Goal: Information Seeking & Learning: Check status

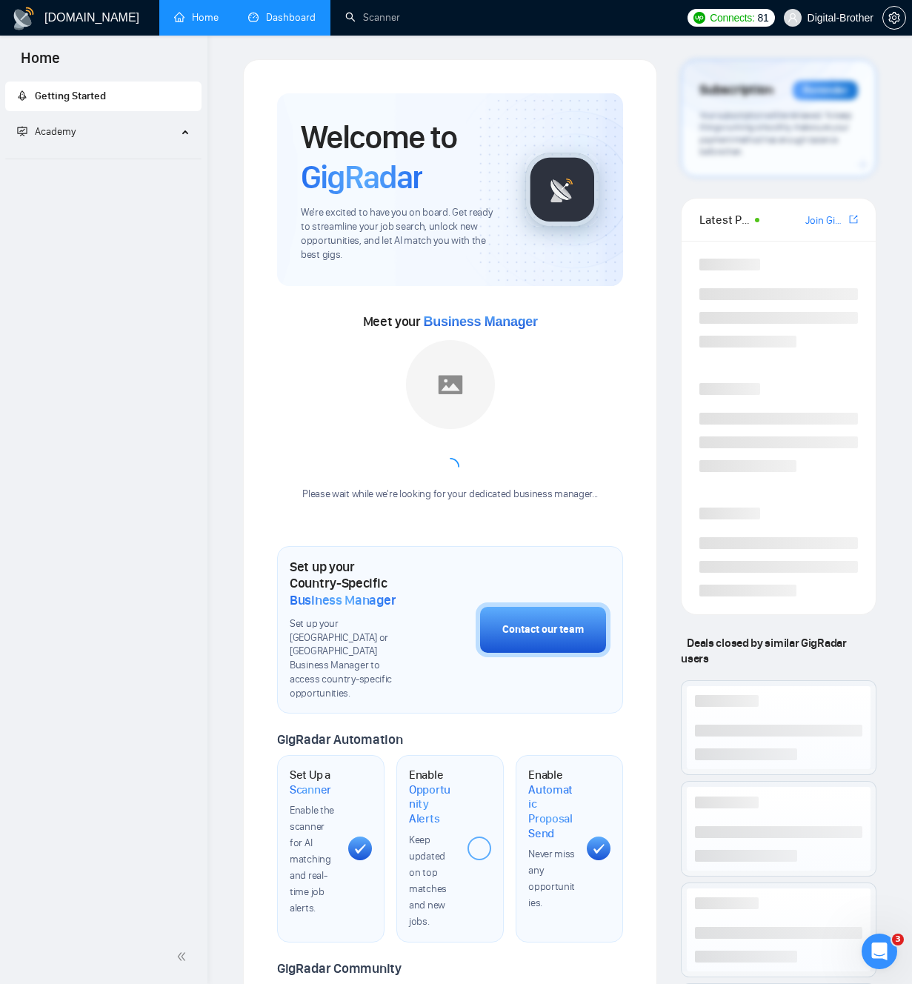
click at [293, 21] on link "Dashboard" at bounding box center [281, 17] width 67 height 13
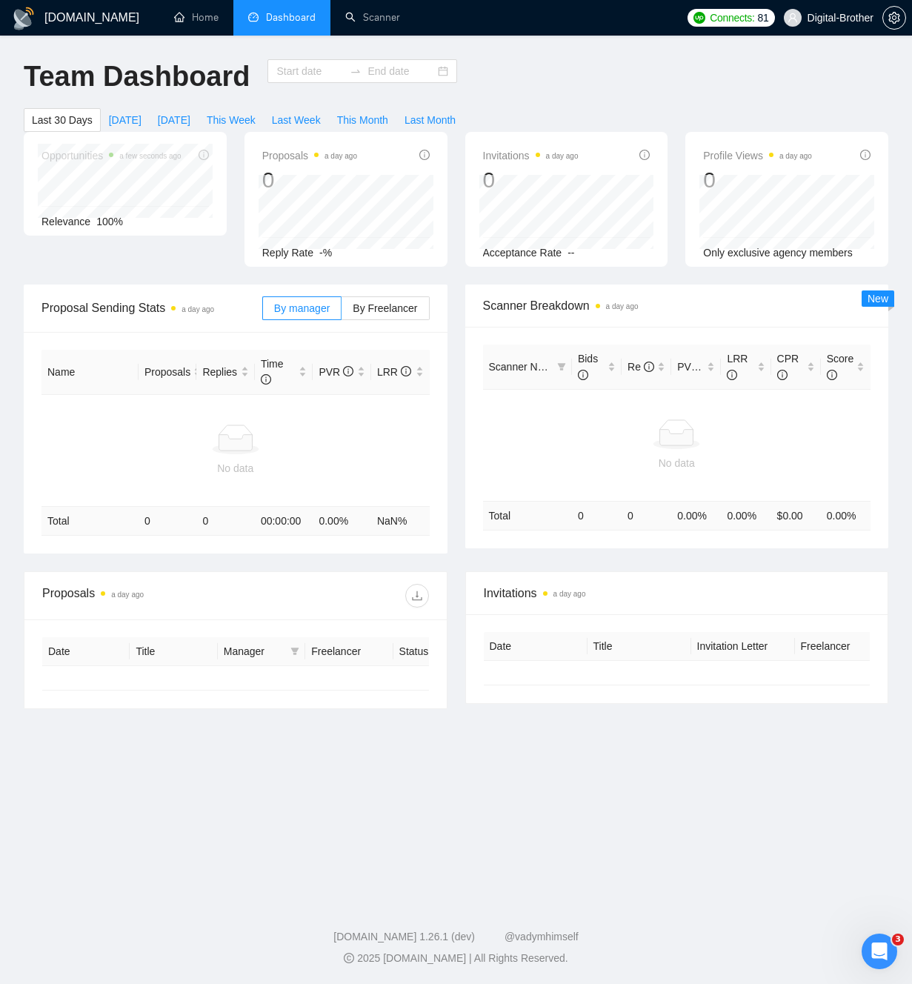
type input "[DATE]"
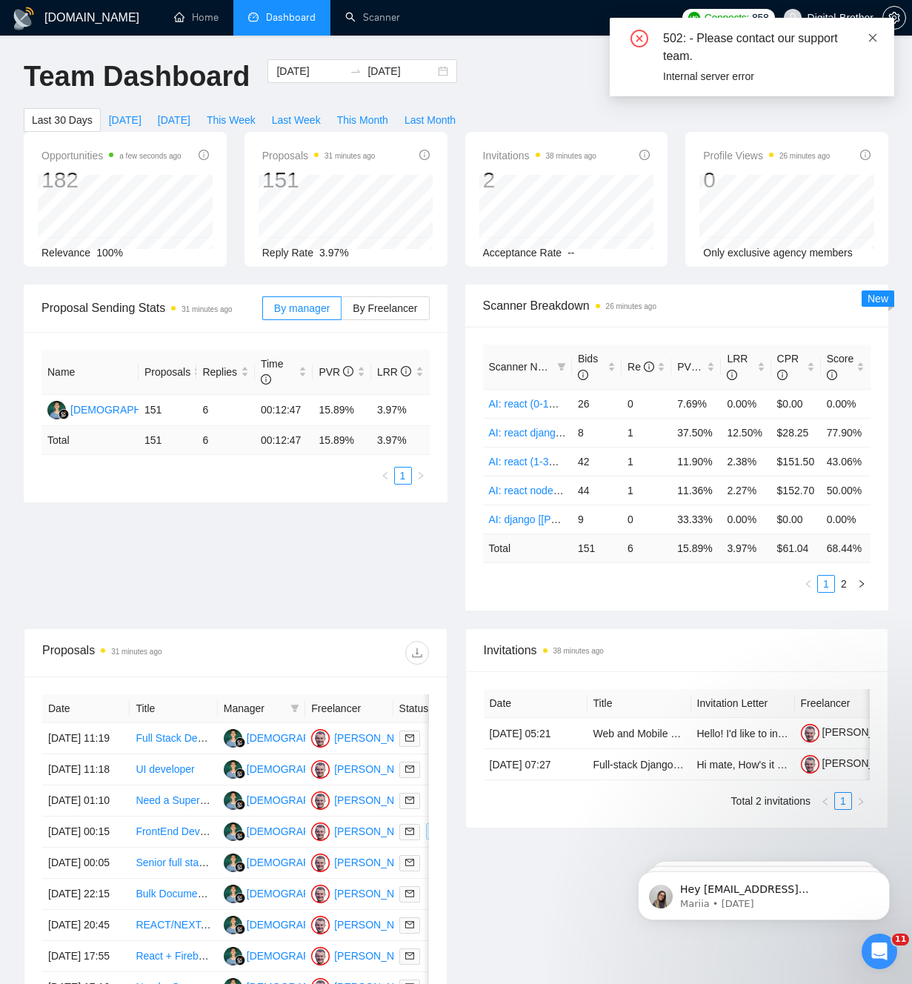
click at [873, 39] on icon "close" at bounding box center [873, 38] width 10 height 10
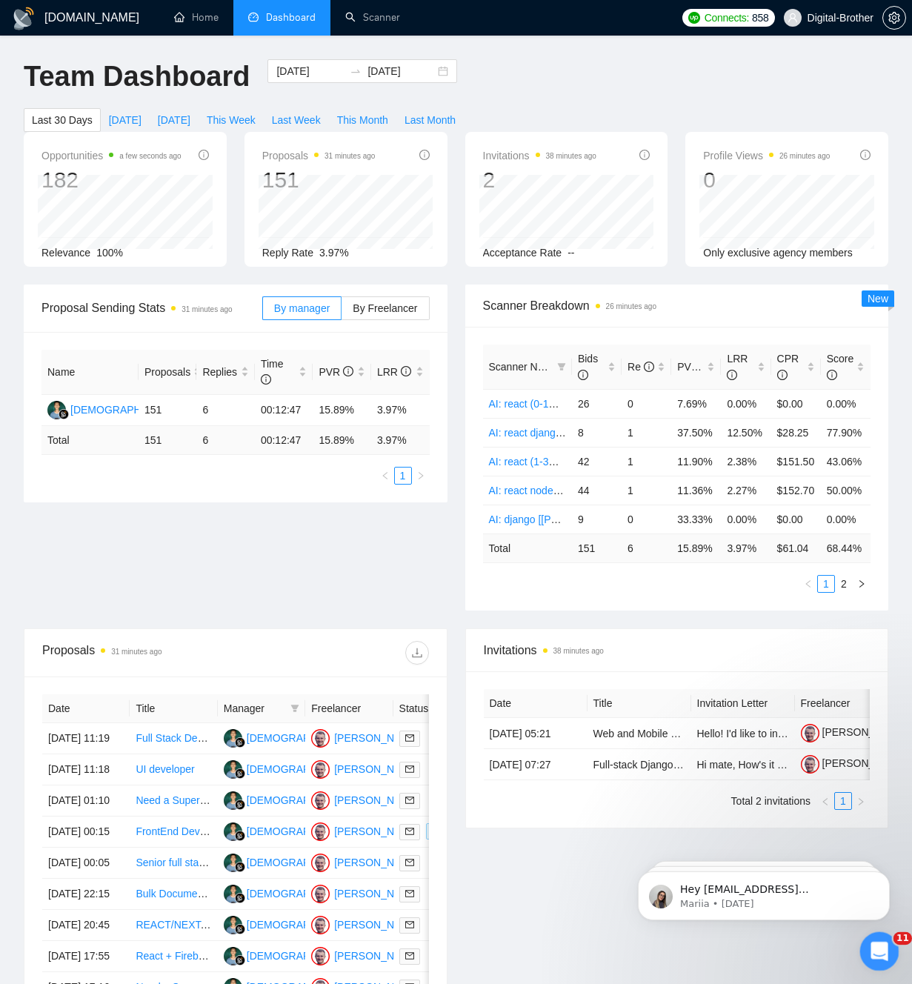
click at [886, 951] on div "Open Intercom Messenger" at bounding box center [877, 949] width 49 height 49
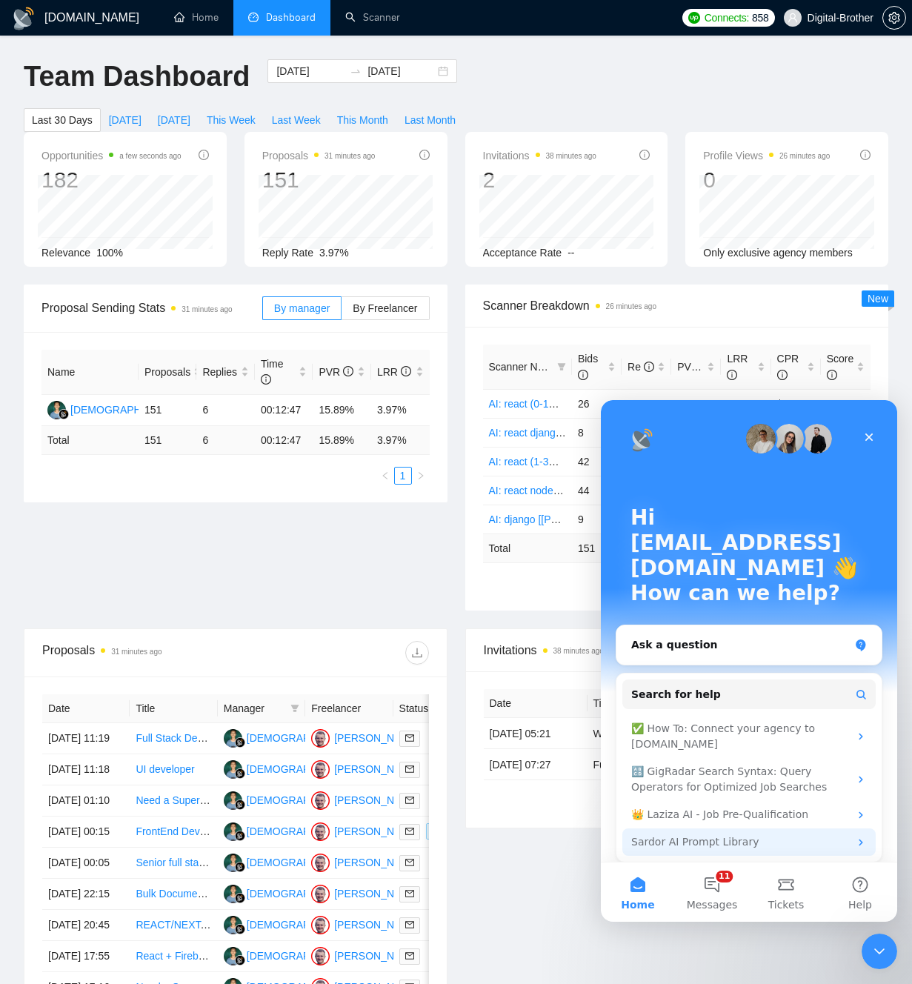
scroll to position [22, 0]
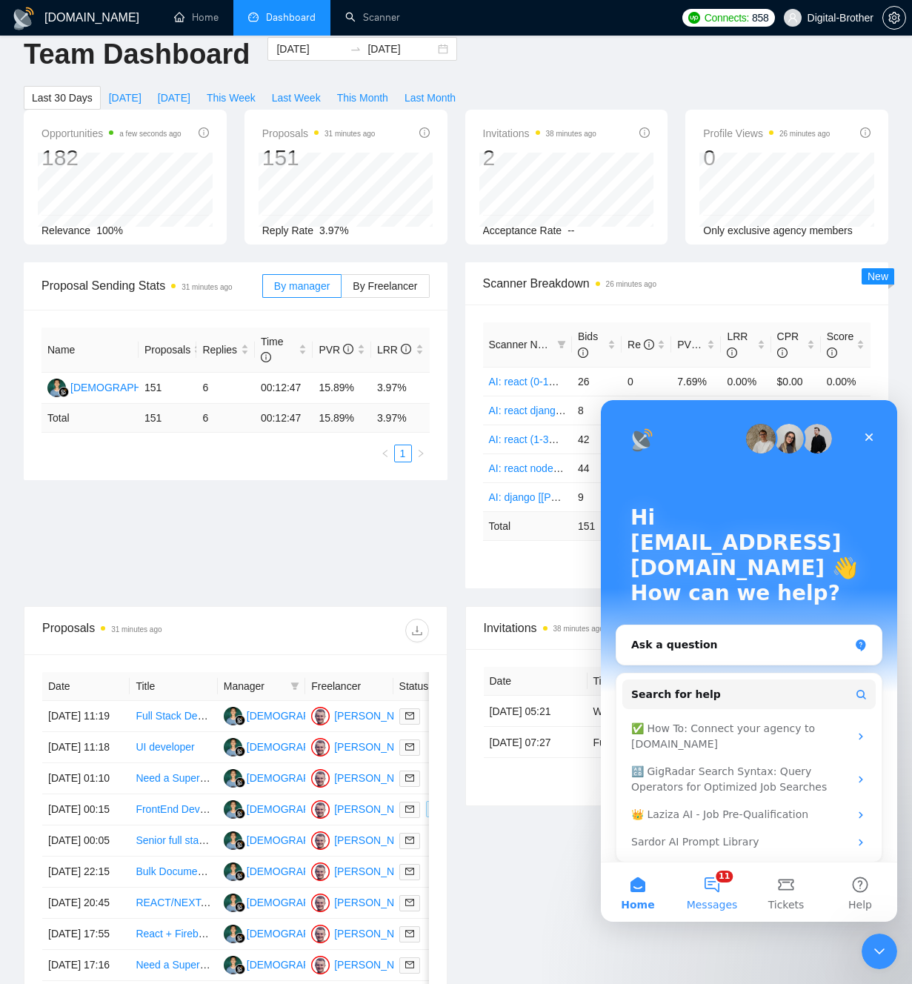
click at [687, 888] on button "11 Messages" at bounding box center [712, 892] width 74 height 59
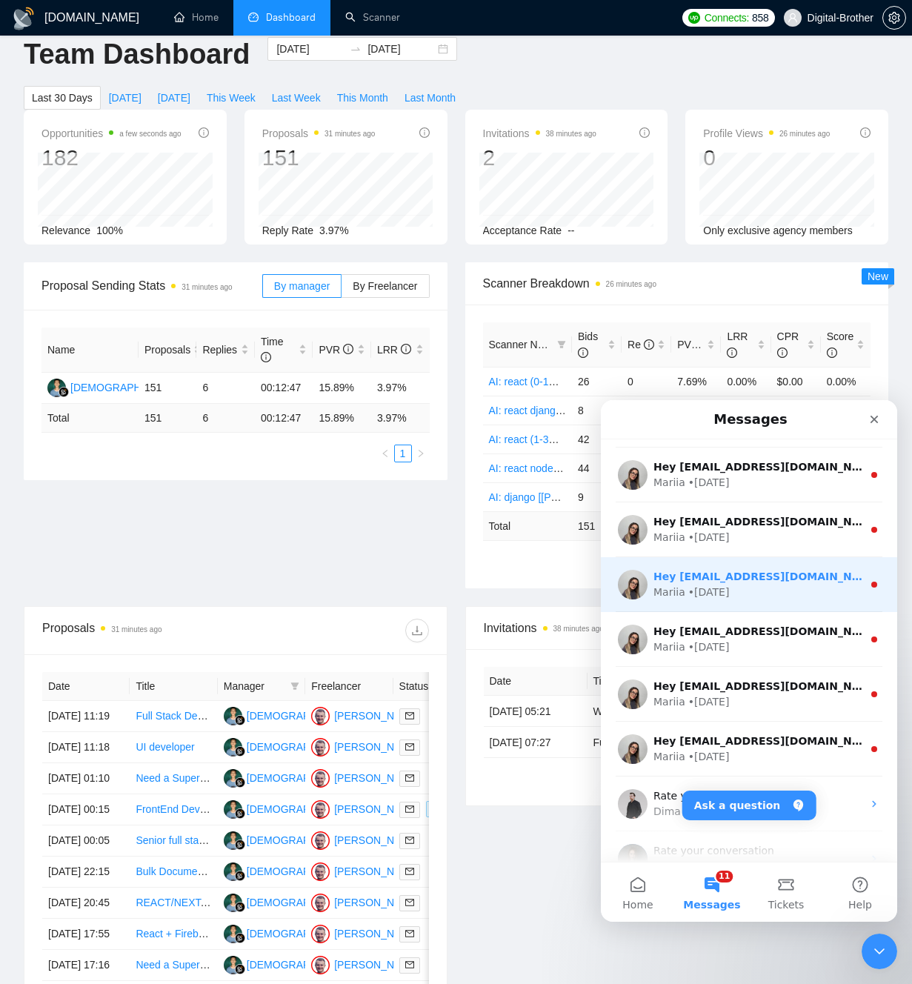
scroll to position [317, 0]
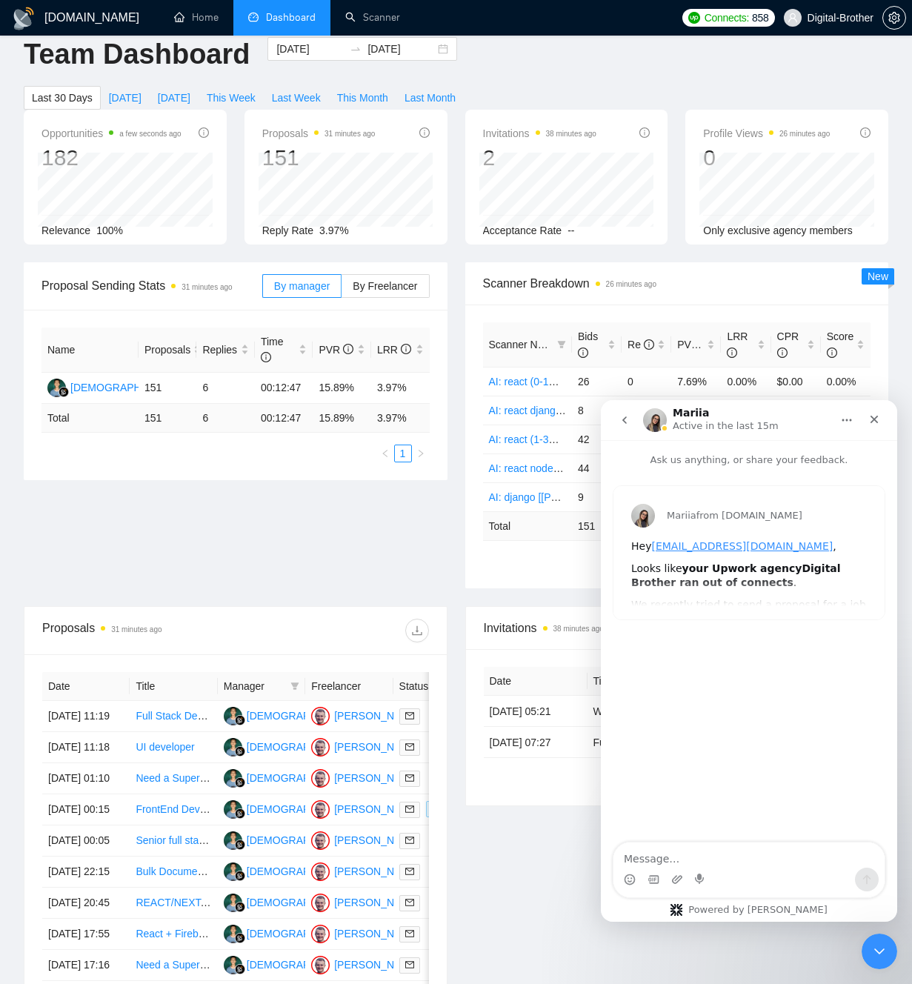
click at [624, 419] on icon "go back" at bounding box center [625, 420] width 12 height 12
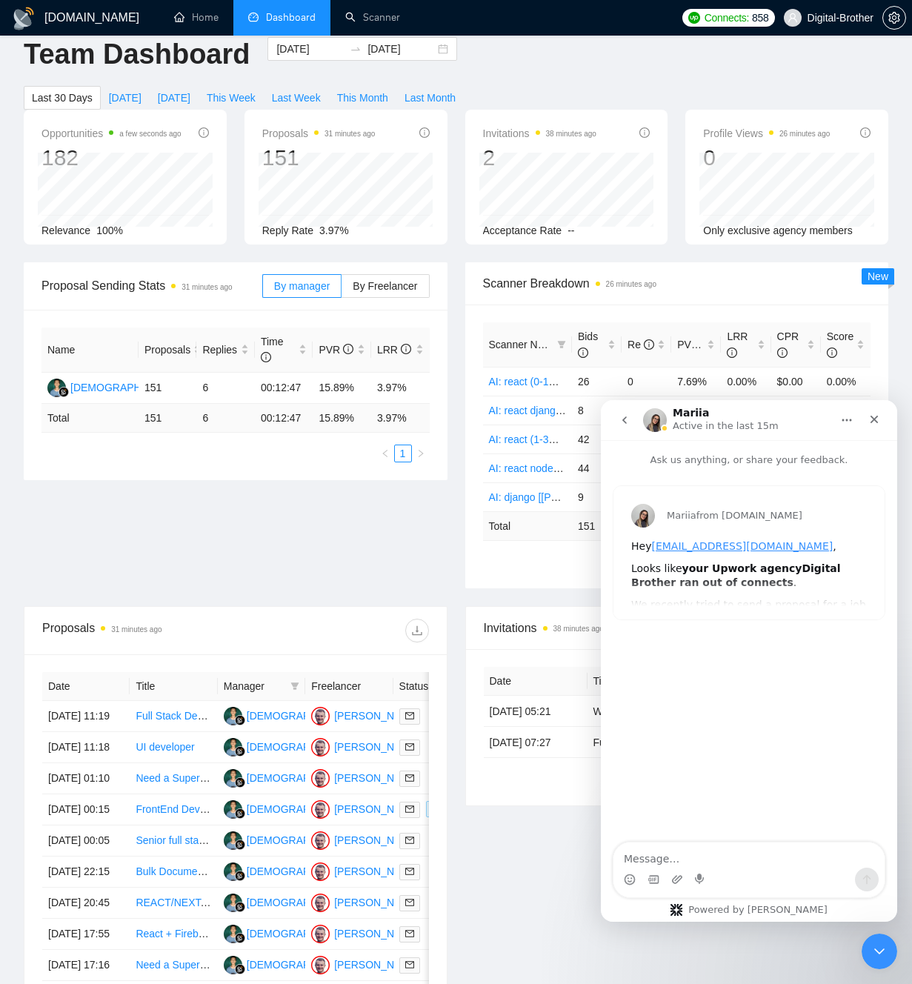
click at [628, 408] on button "go back" at bounding box center [625, 420] width 28 height 28
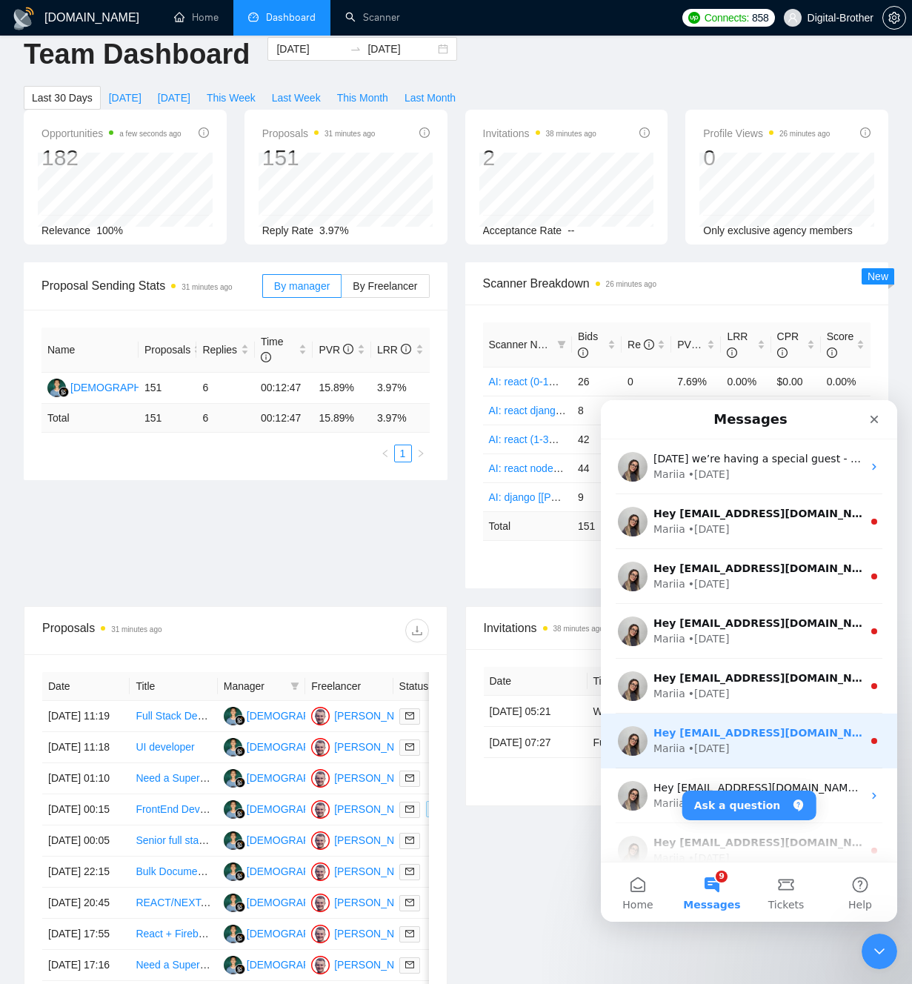
click at [846, 757] on div "Hey [EMAIL_ADDRESS][DOMAIN_NAME], Looks like your Upwork agency Digital Brother…" at bounding box center [749, 741] width 296 height 55
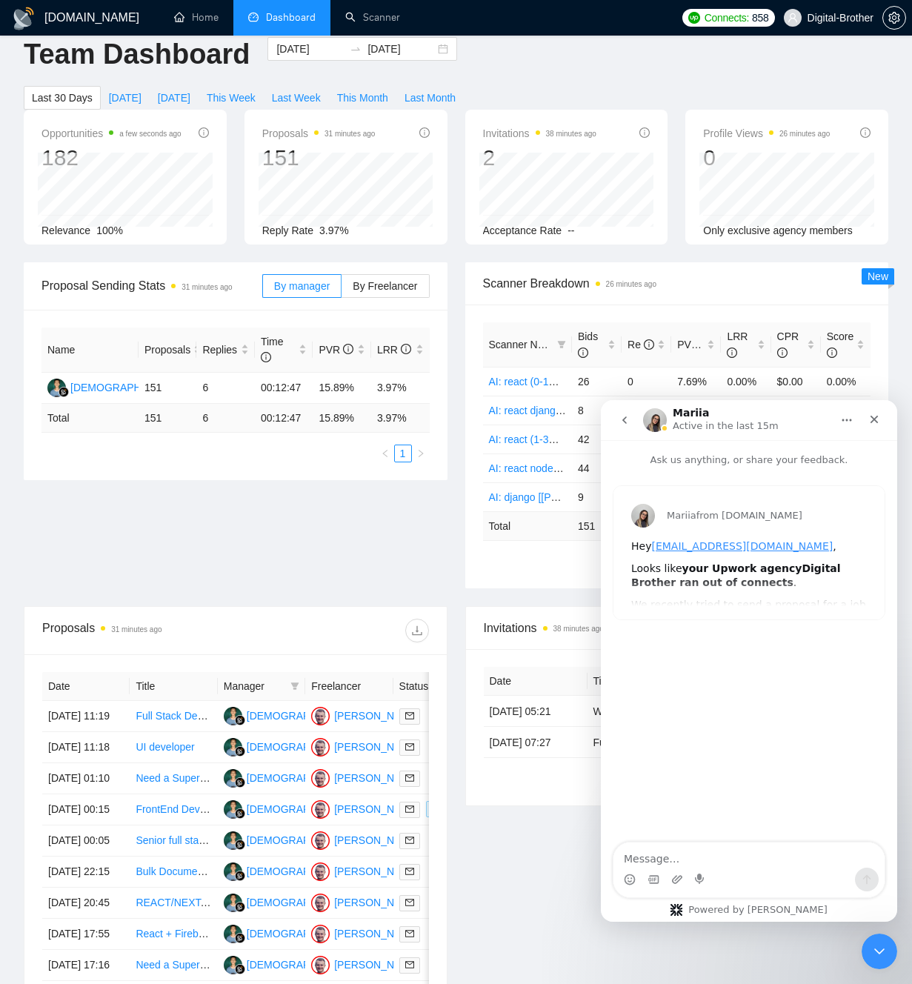
click at [621, 419] on icon "go back" at bounding box center [625, 420] width 12 height 12
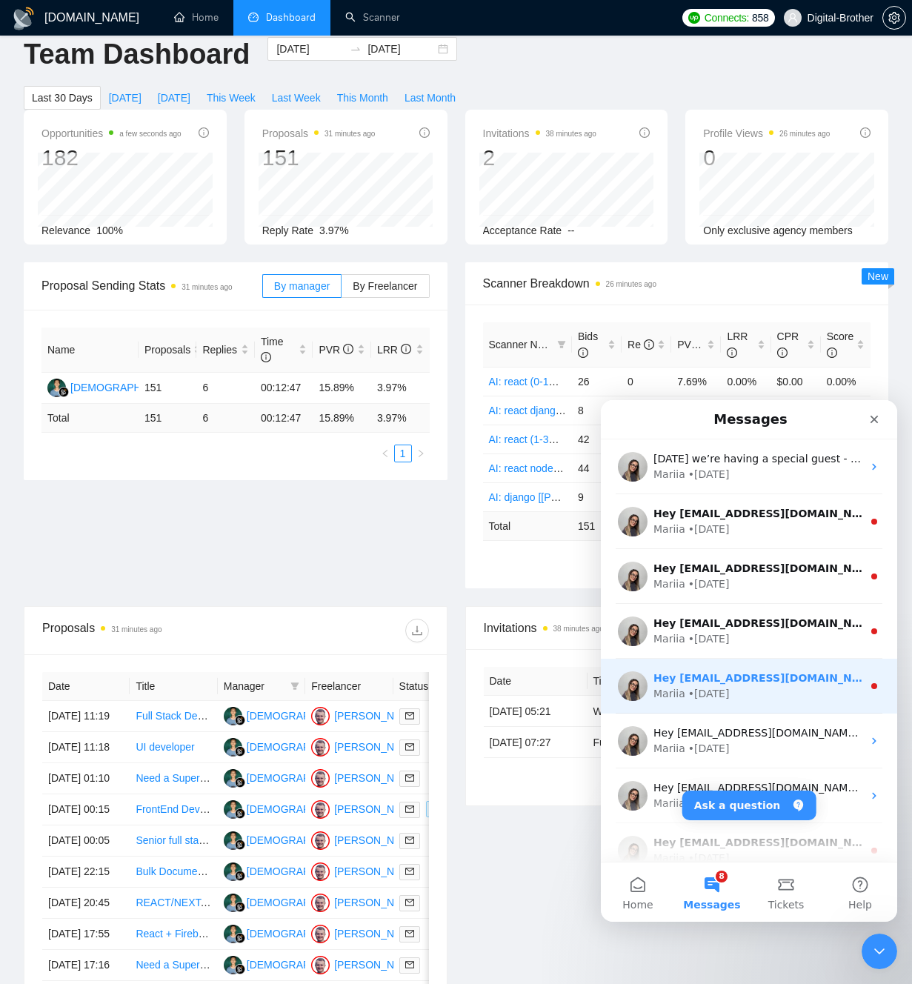
click at [844, 688] on div "Mariia • [DATE]" at bounding box center [758, 694] width 209 height 16
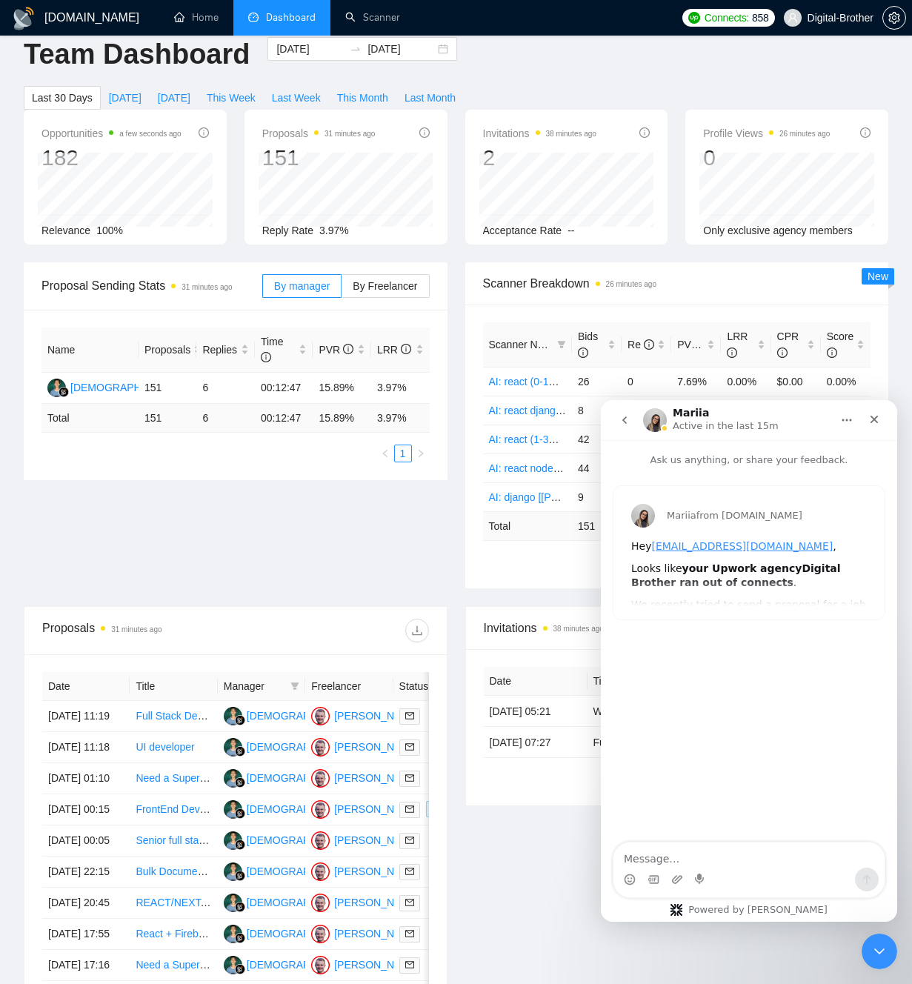
click at [621, 425] on icon "go back" at bounding box center [625, 420] width 12 height 12
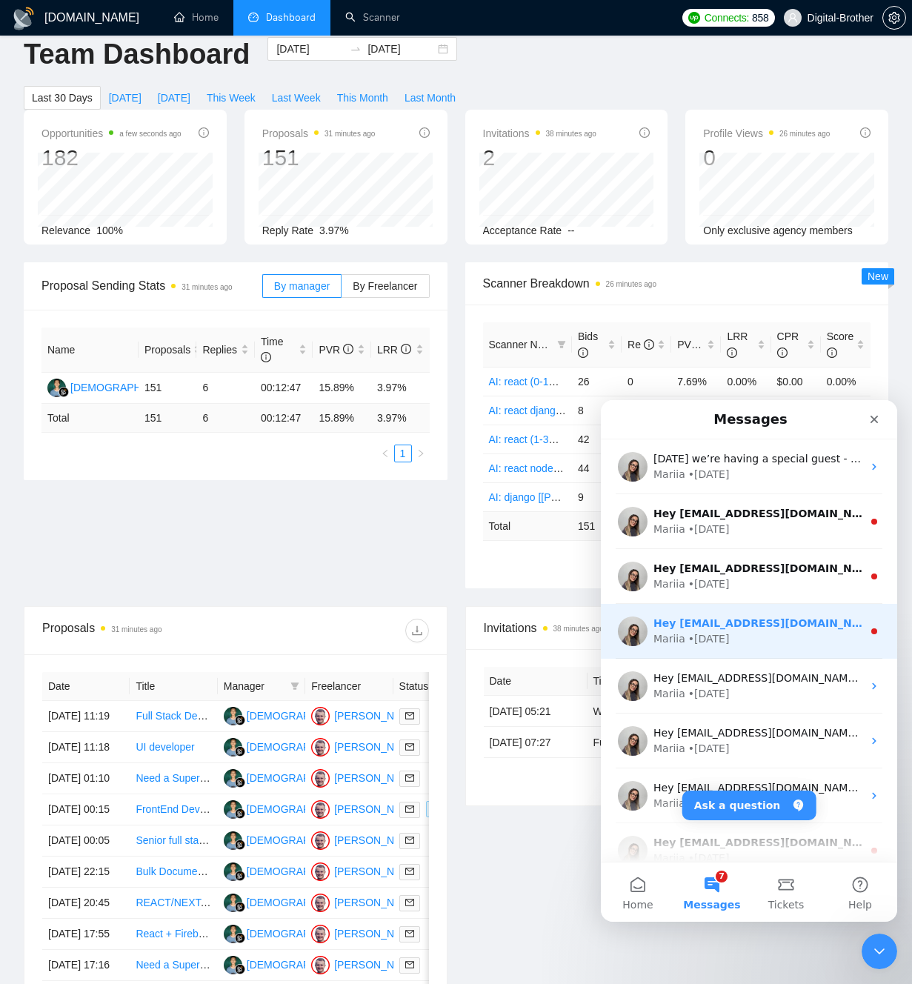
click at [793, 644] on div "Mariia • [DATE]" at bounding box center [758, 639] width 209 height 16
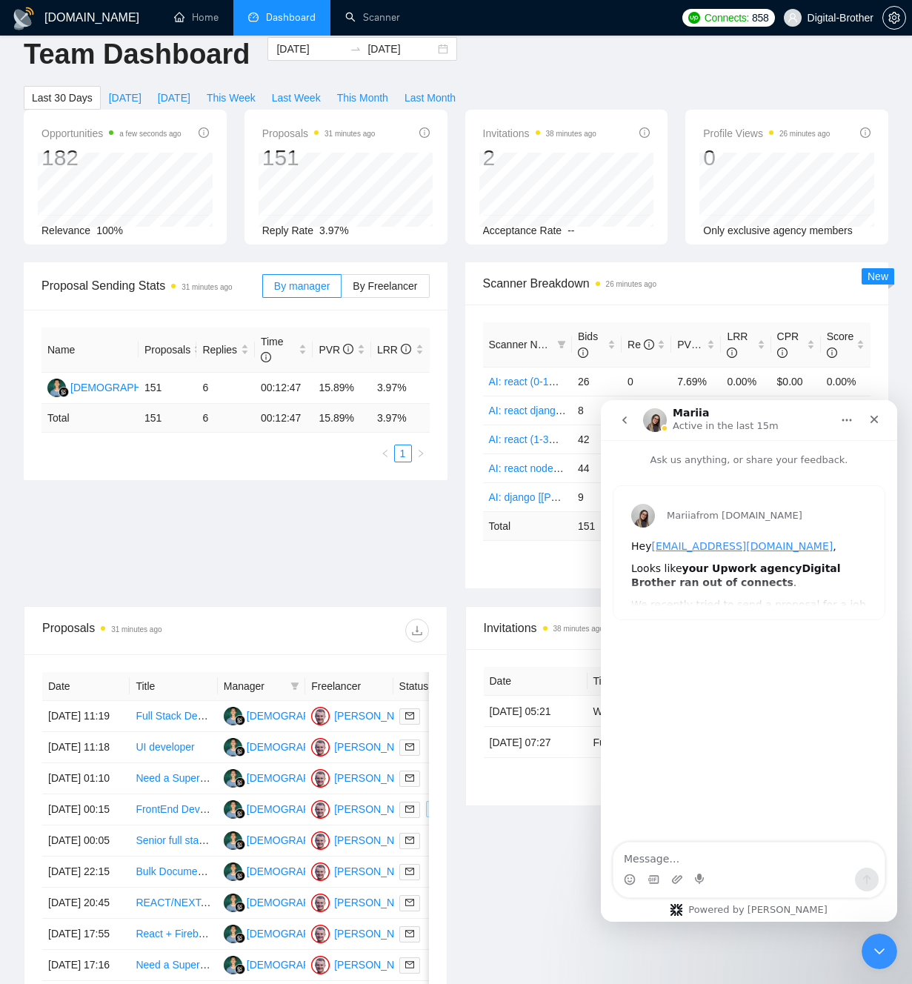
click at [628, 415] on icon "go back" at bounding box center [625, 420] width 12 height 12
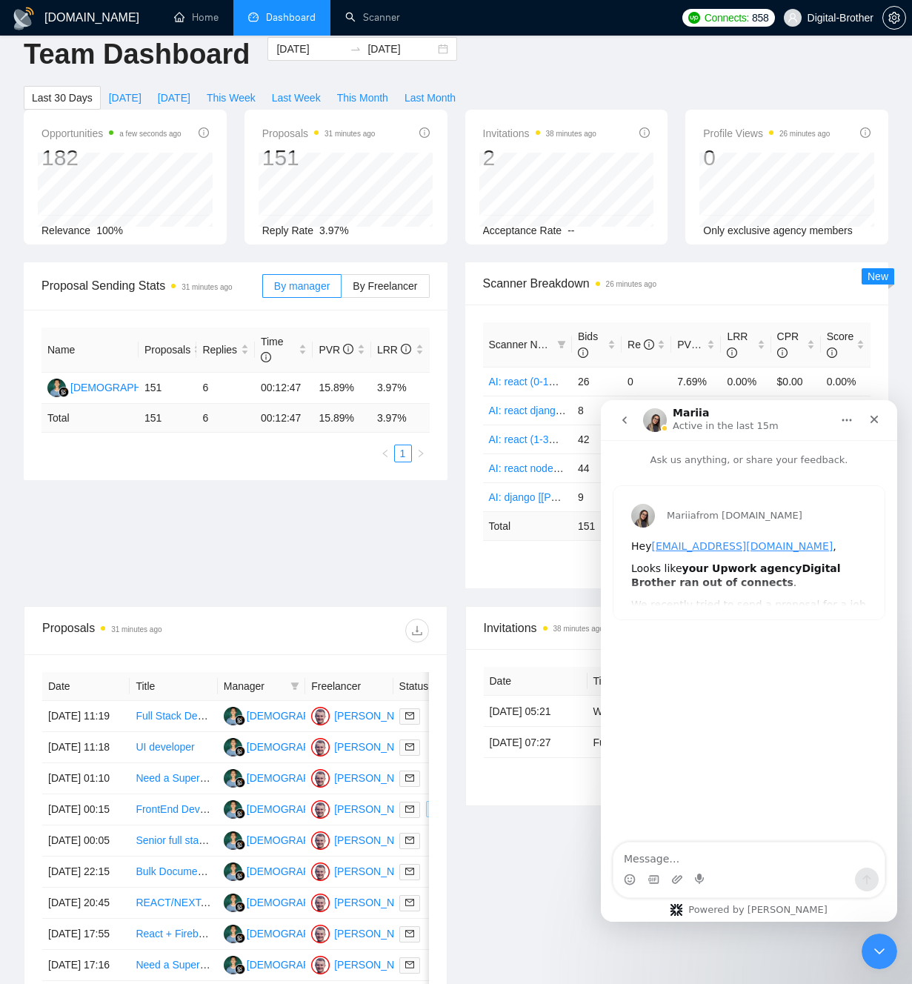
click at [628, 420] on icon "go back" at bounding box center [625, 420] width 12 height 12
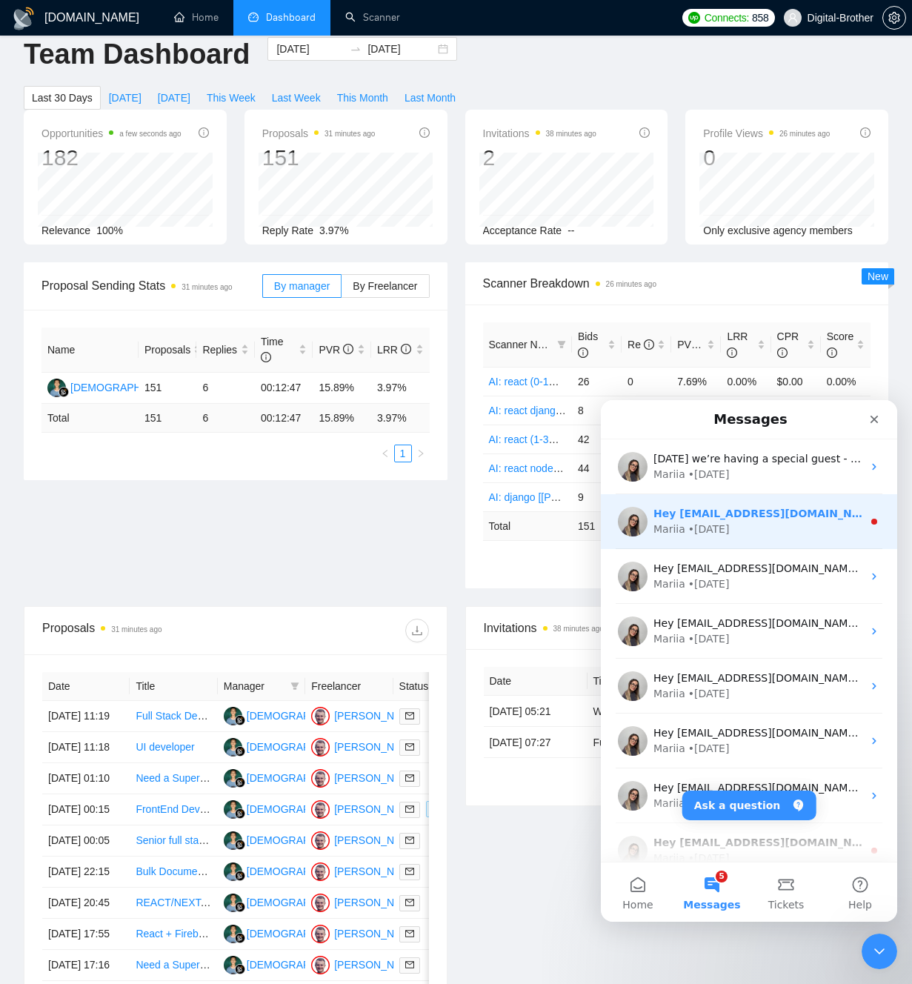
click at [797, 533] on div "Mariia • [DATE]" at bounding box center [758, 530] width 209 height 16
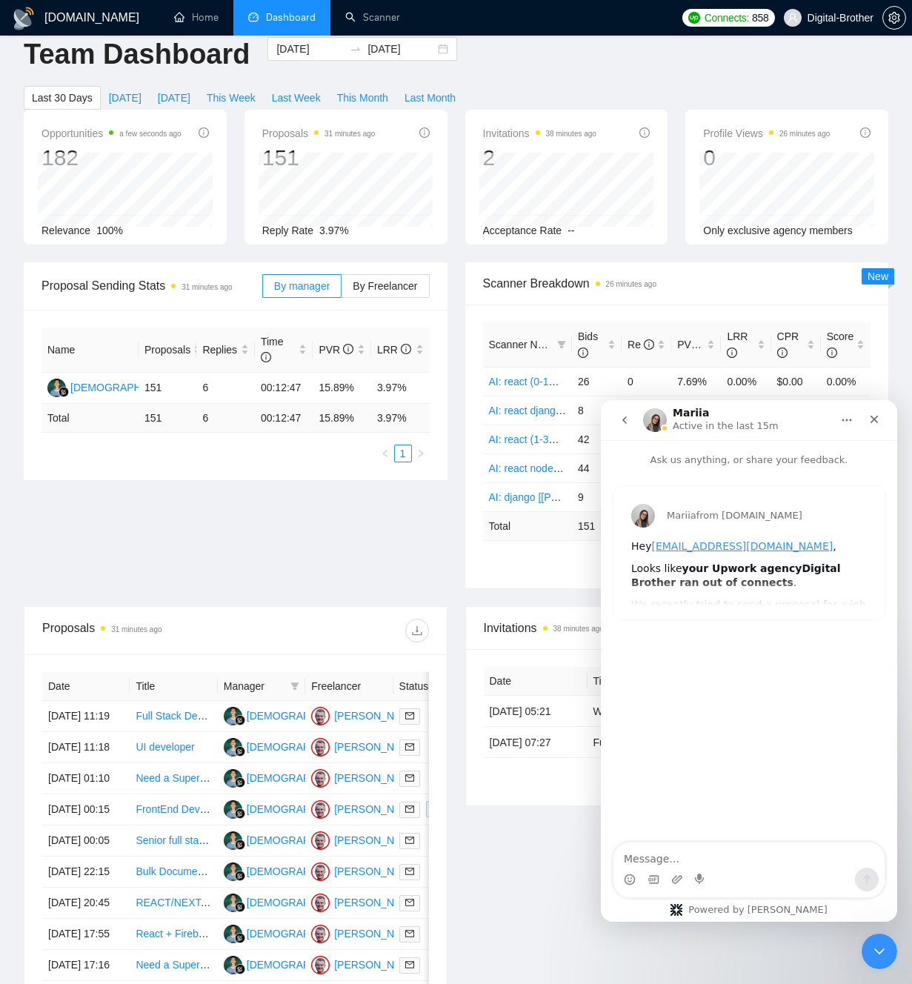
click at [623, 420] on icon "go back" at bounding box center [625, 419] width 4 height 7
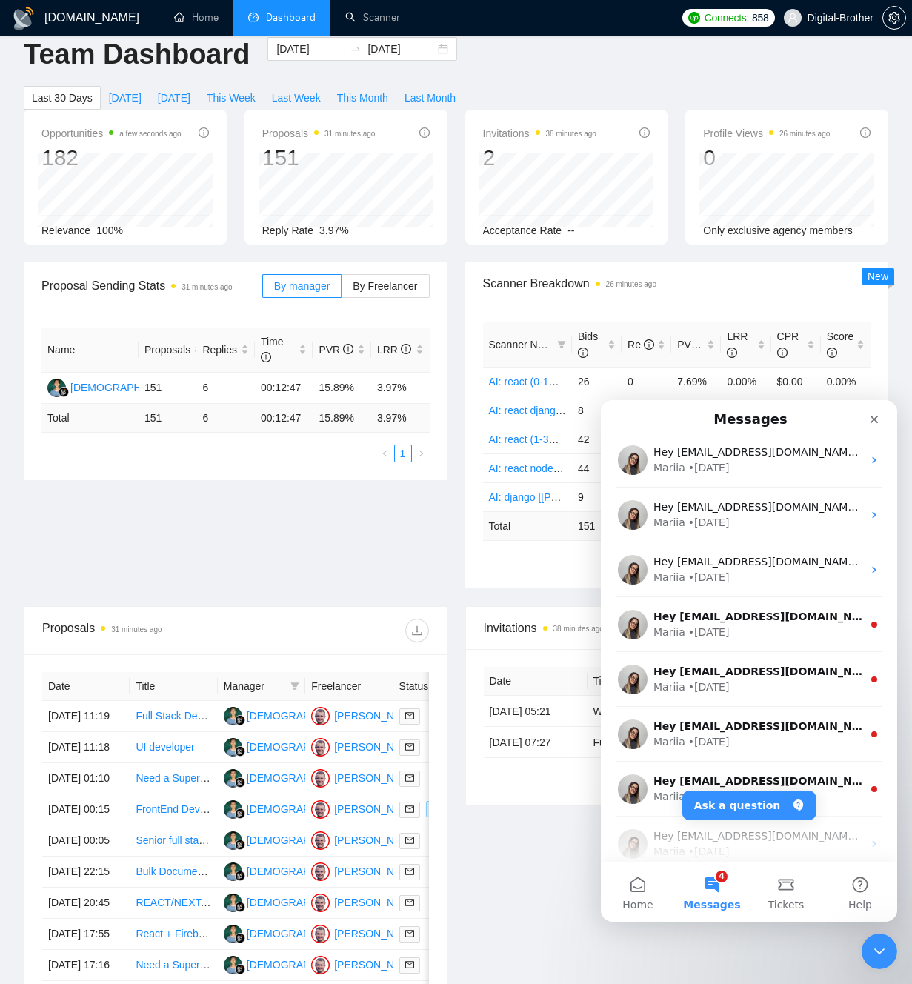
scroll to position [228, 0]
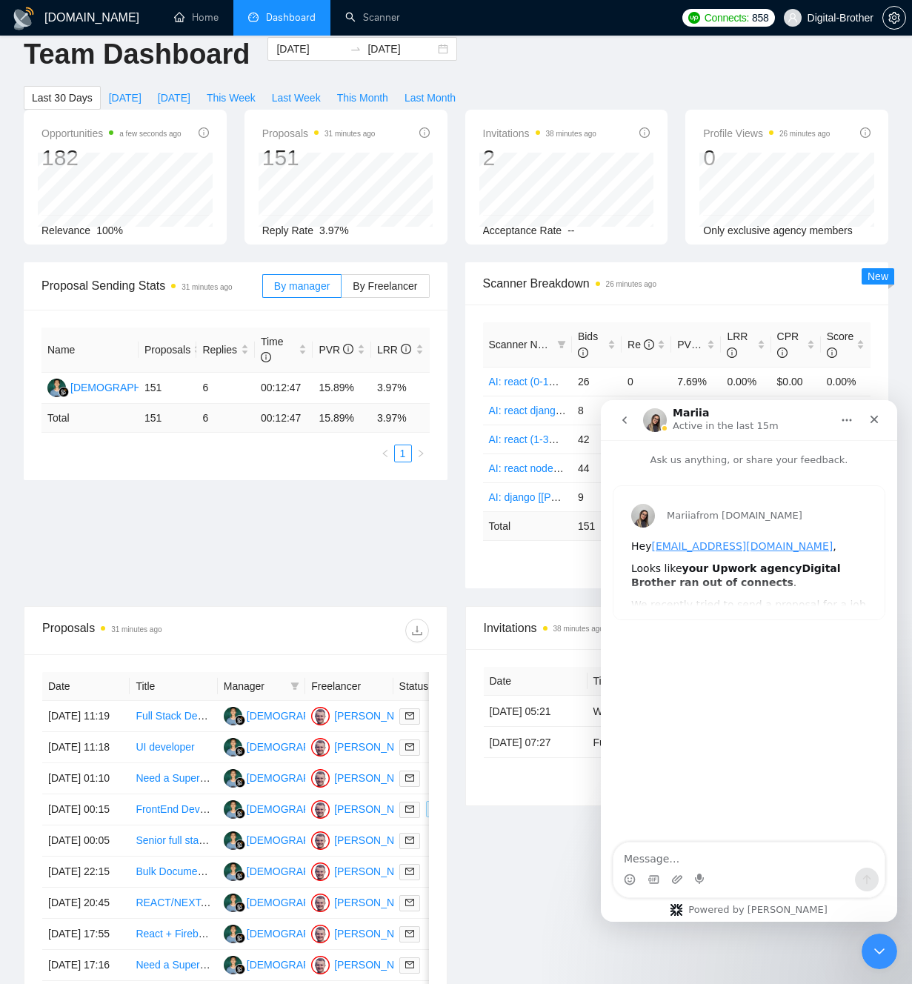
click at [628, 420] on icon "go back" at bounding box center [625, 420] width 12 height 12
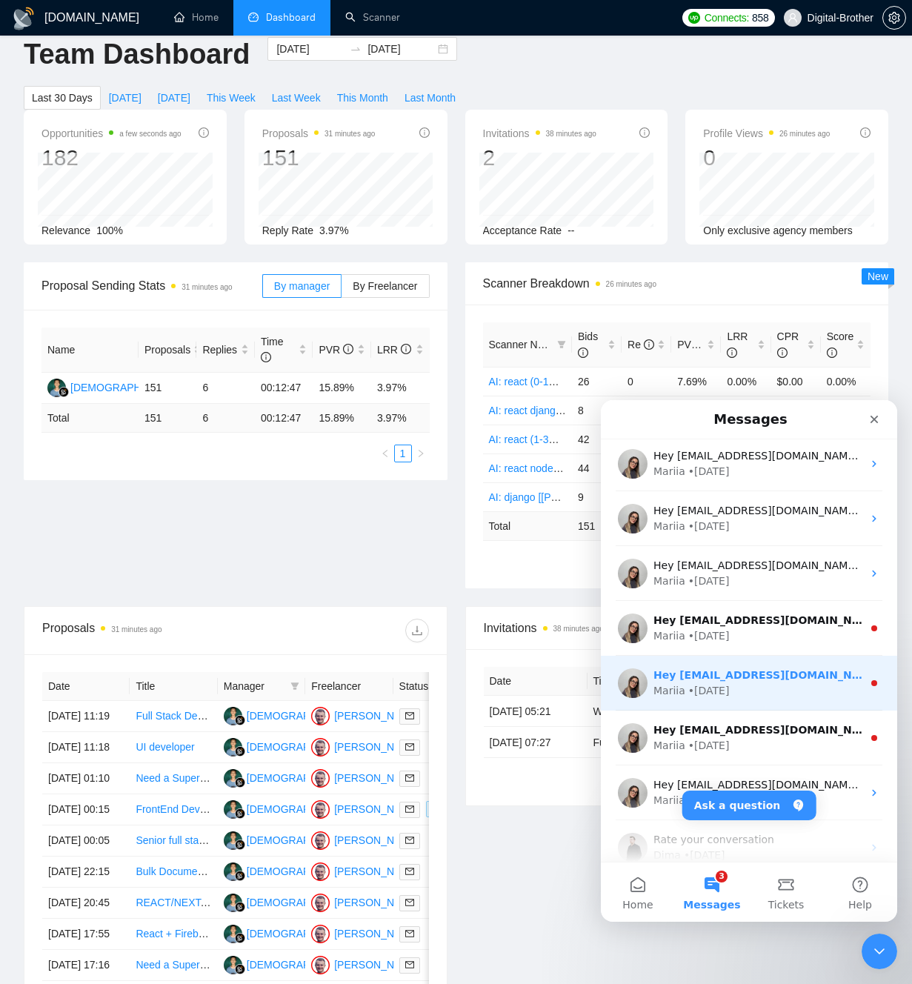
scroll to position [306, 0]
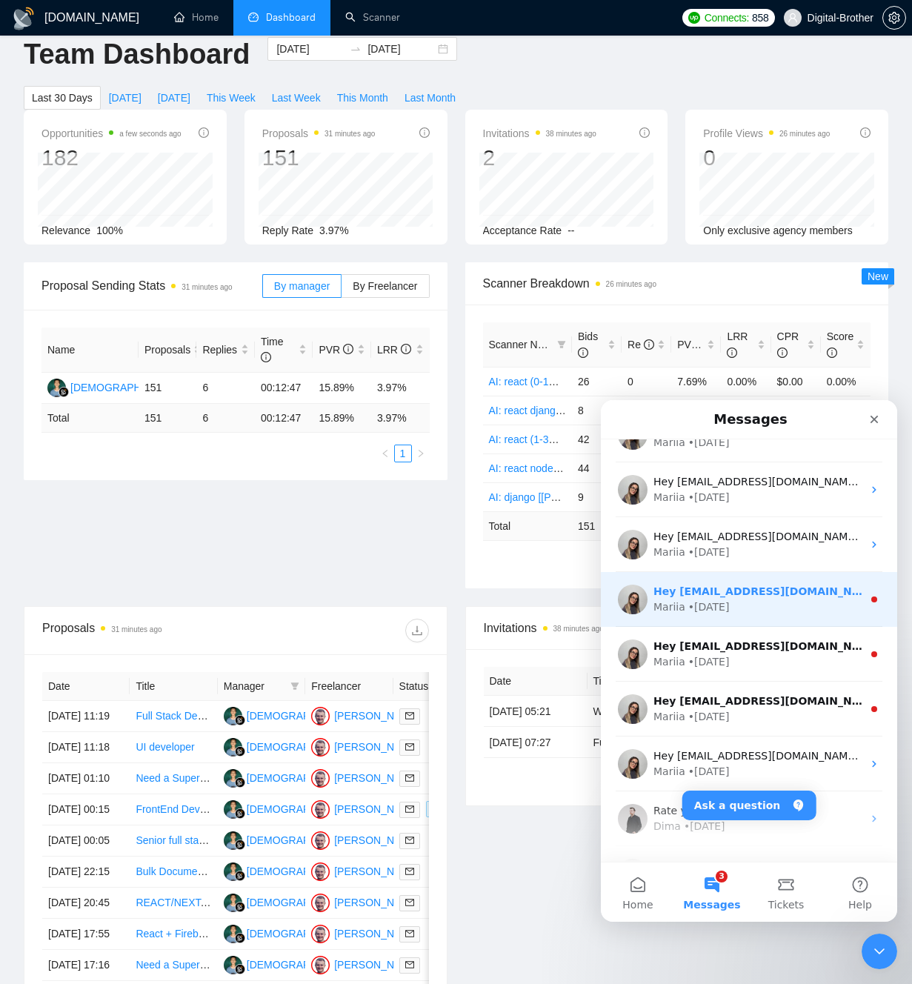
click at [804, 614] on div "Mariia • [DATE]" at bounding box center [758, 608] width 209 height 16
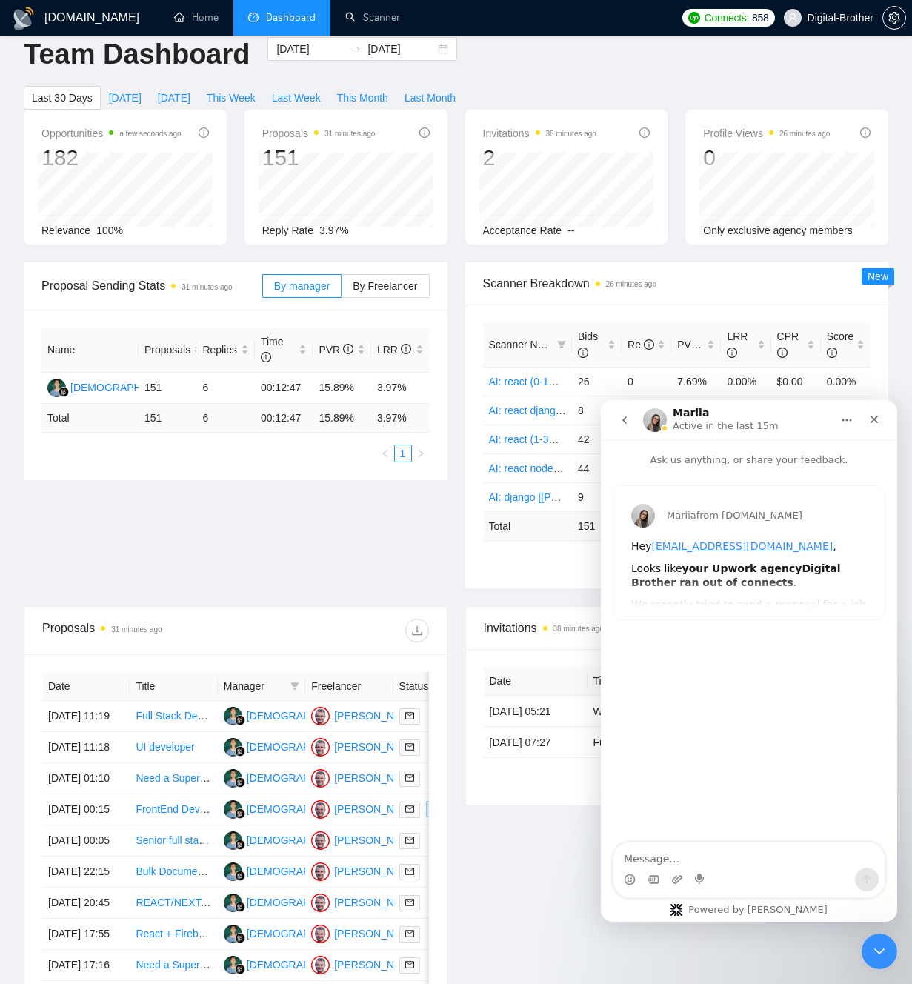
click at [623, 413] on button "go back" at bounding box center [625, 420] width 28 height 28
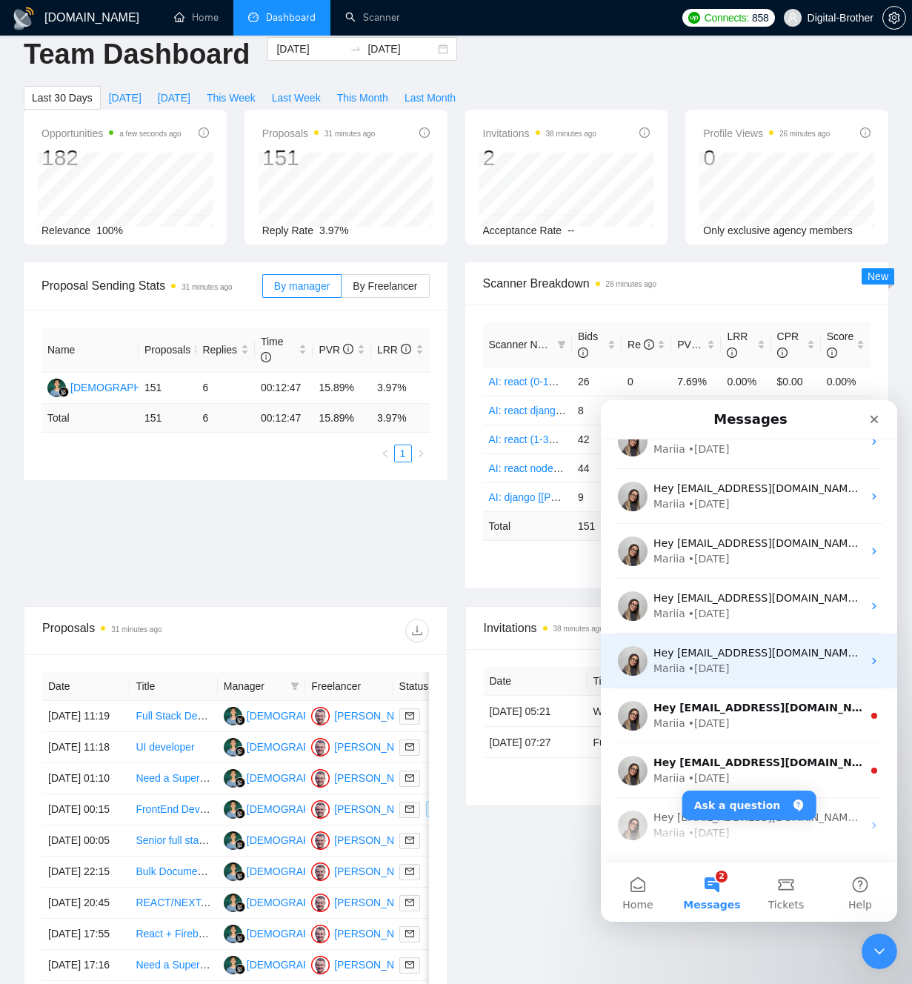
scroll to position [265, 0]
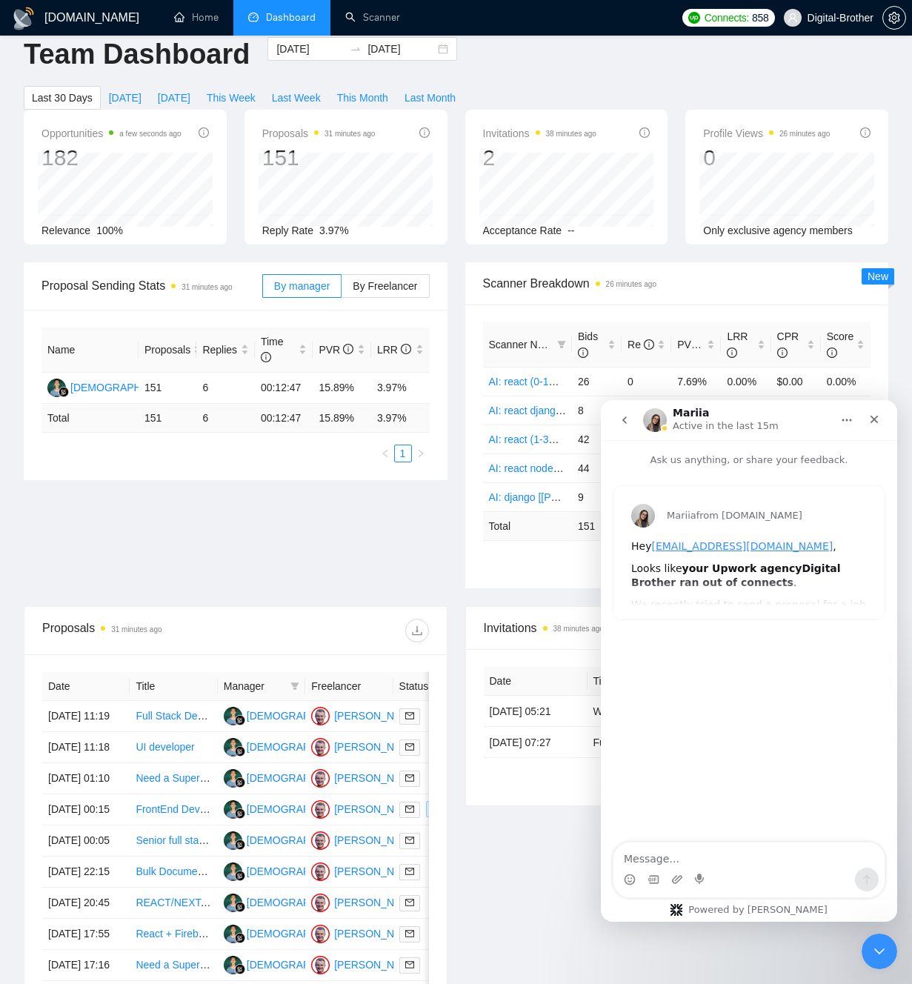
click at [621, 414] on icon "go back" at bounding box center [625, 420] width 12 height 12
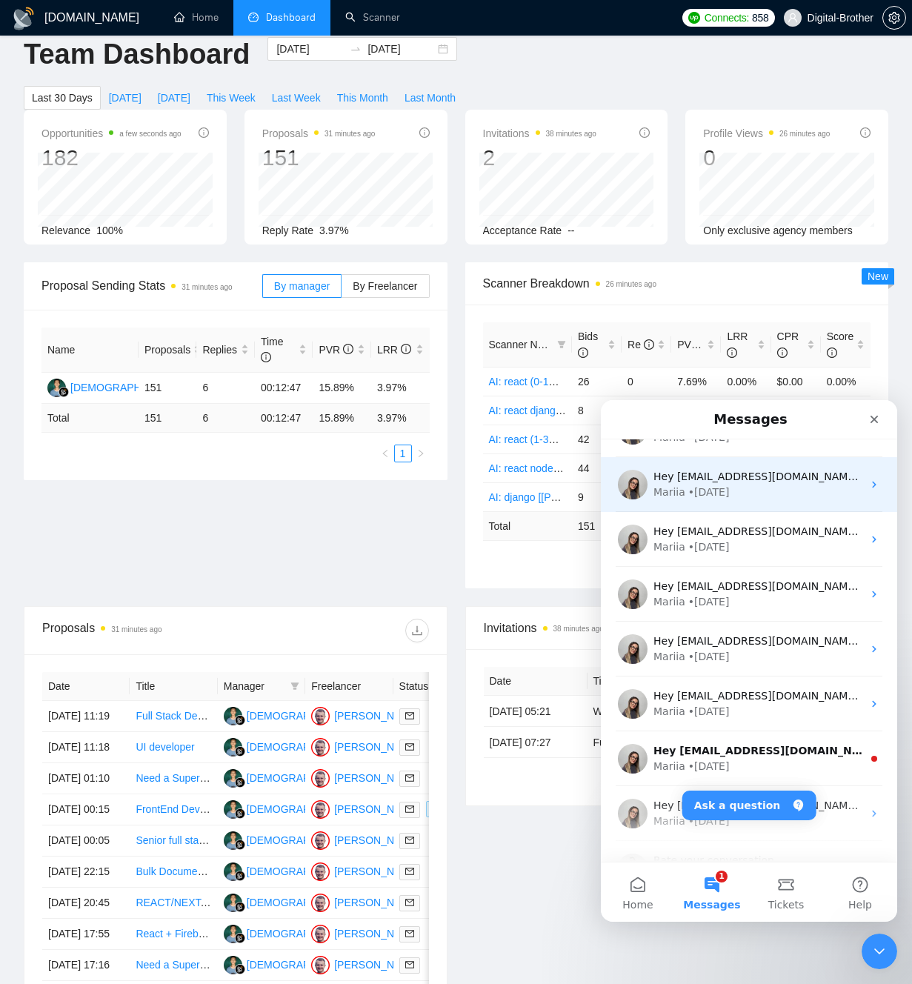
scroll to position [262, 0]
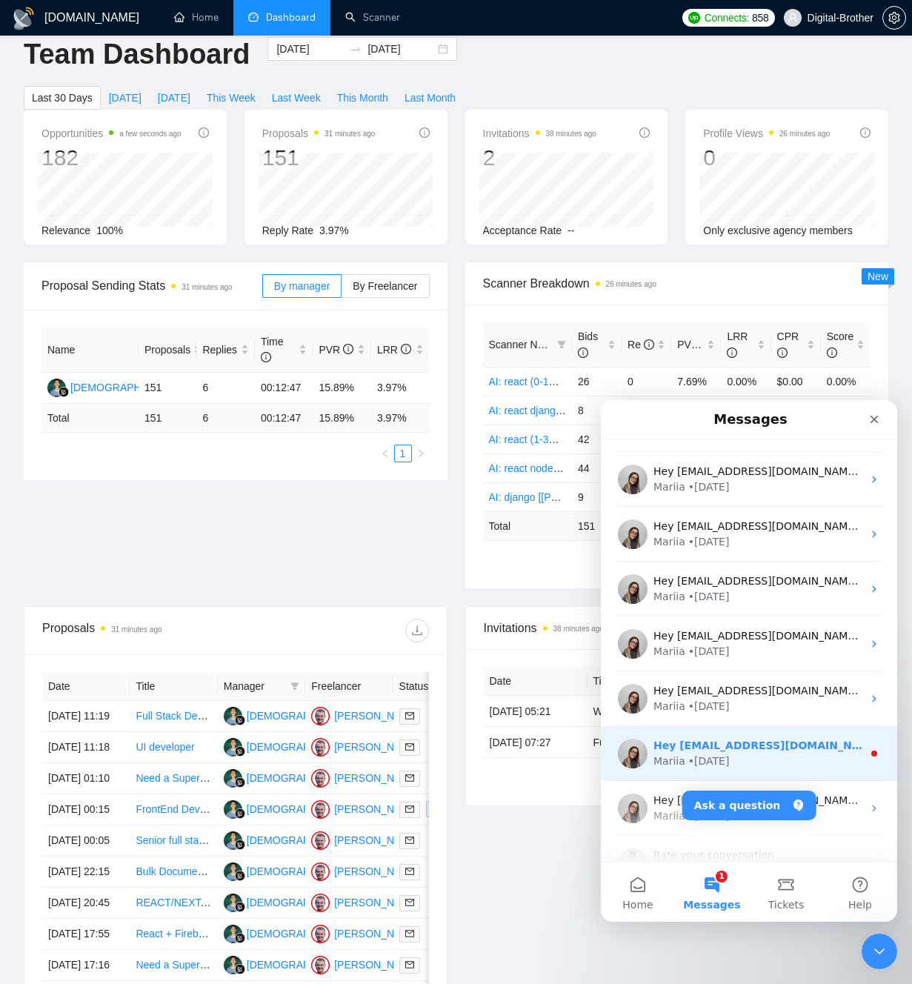
click at [784, 728] on div "Hey [EMAIL_ADDRESS][DOMAIN_NAME], Looks like your Upwork agency Digital Brother…" at bounding box center [749, 753] width 296 height 55
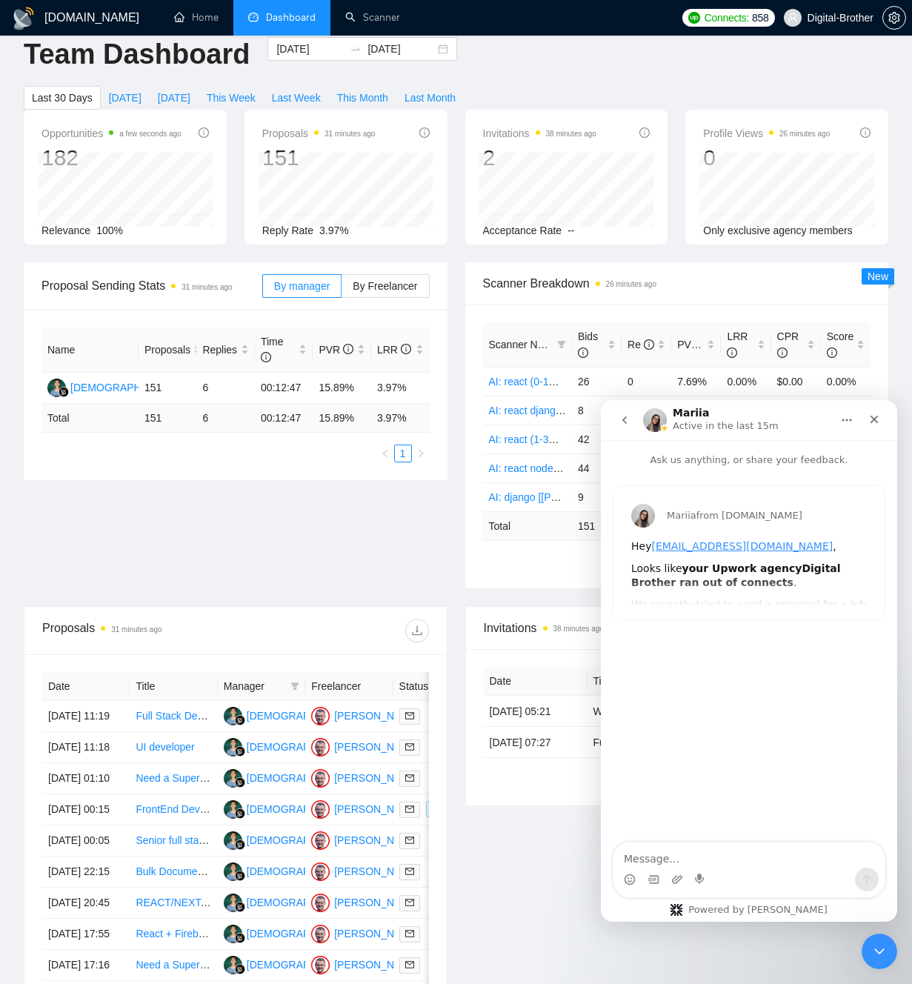
click at [637, 424] on button "go back" at bounding box center [625, 420] width 28 height 28
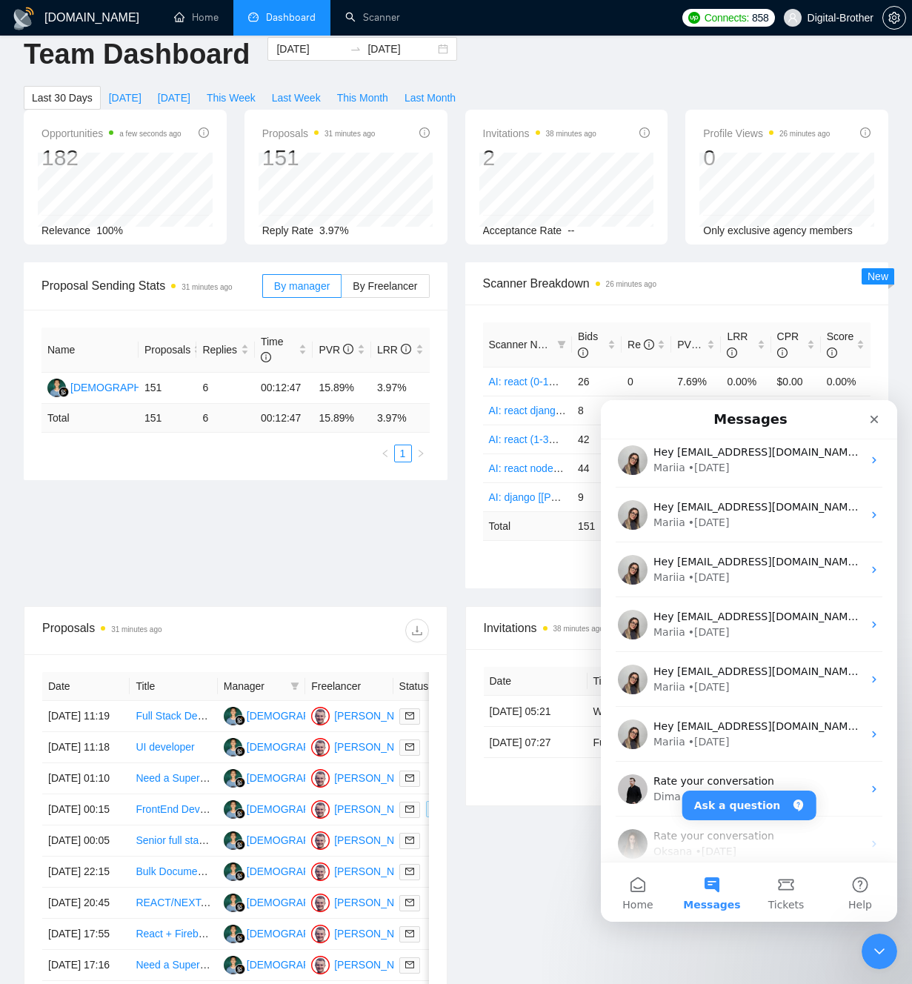
scroll to position [0, 0]
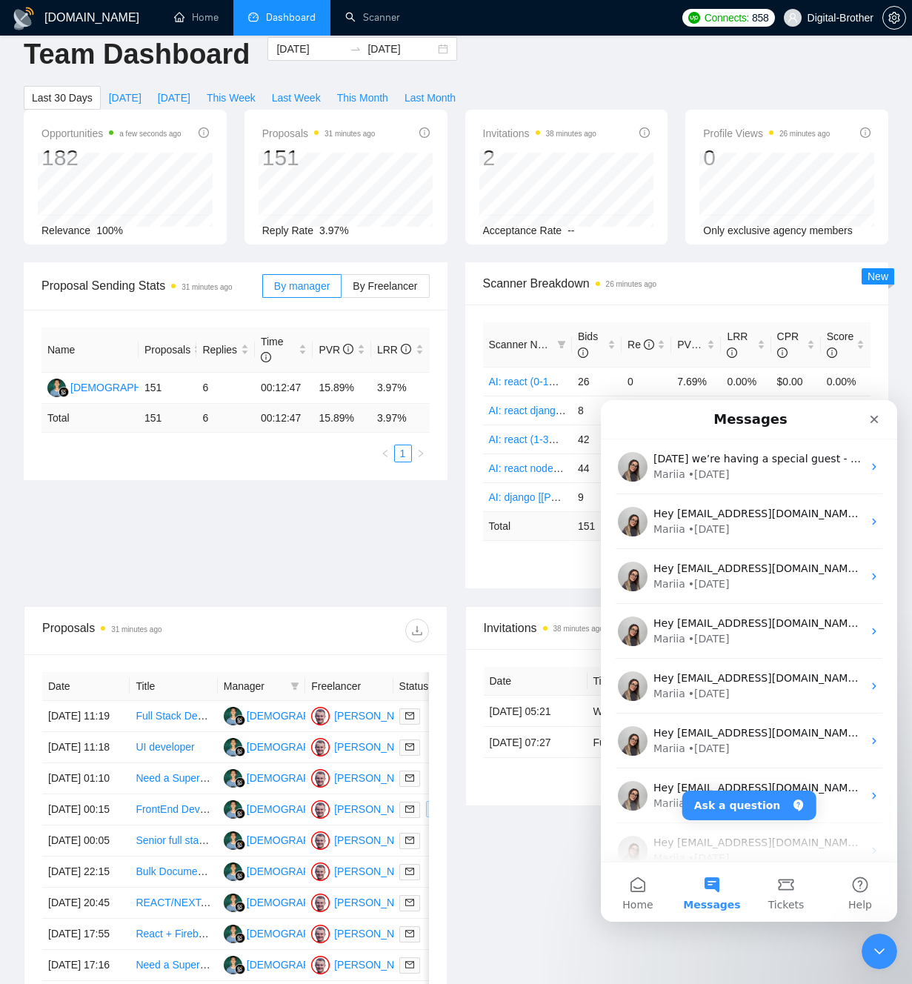
click at [333, 546] on div "Proposal Sending Stats 31 minutes ago By manager By Freelancer Name Proposals R…" at bounding box center [456, 434] width 883 height 344
click at [883, 941] on icon "Close Intercom Messenger" at bounding box center [878, 949] width 18 height 18
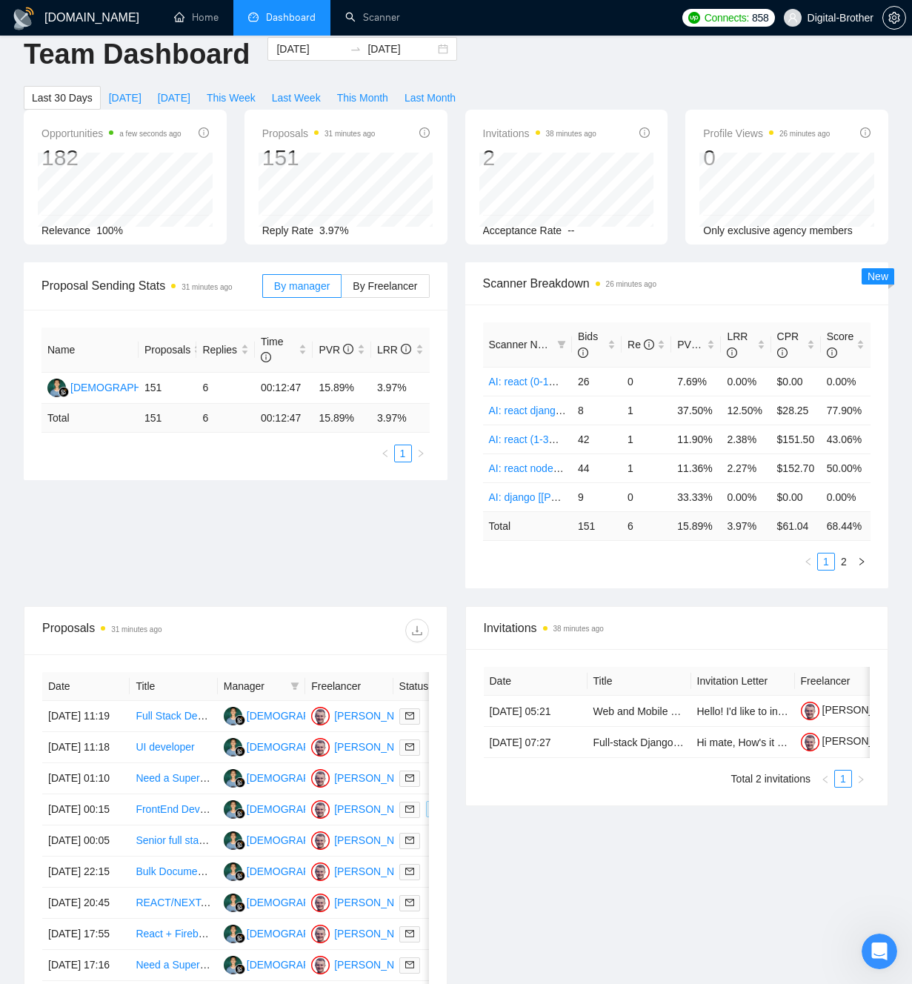
click at [329, 548] on div "Proposal Sending Stats 31 minutes ago By manager By Freelancer Name Proposals R…" at bounding box center [456, 434] width 883 height 344
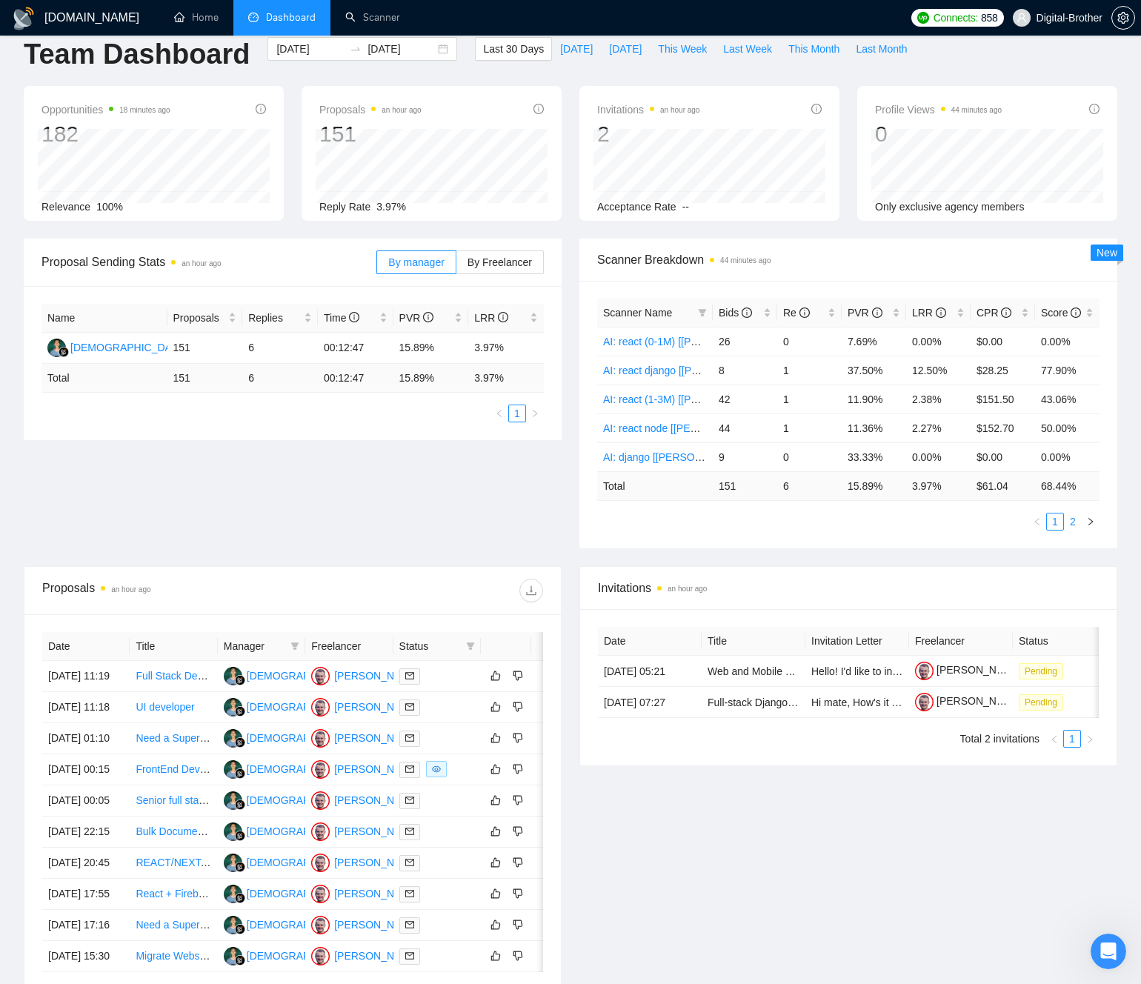
click at [912, 520] on link "2" at bounding box center [1073, 522] width 16 height 16
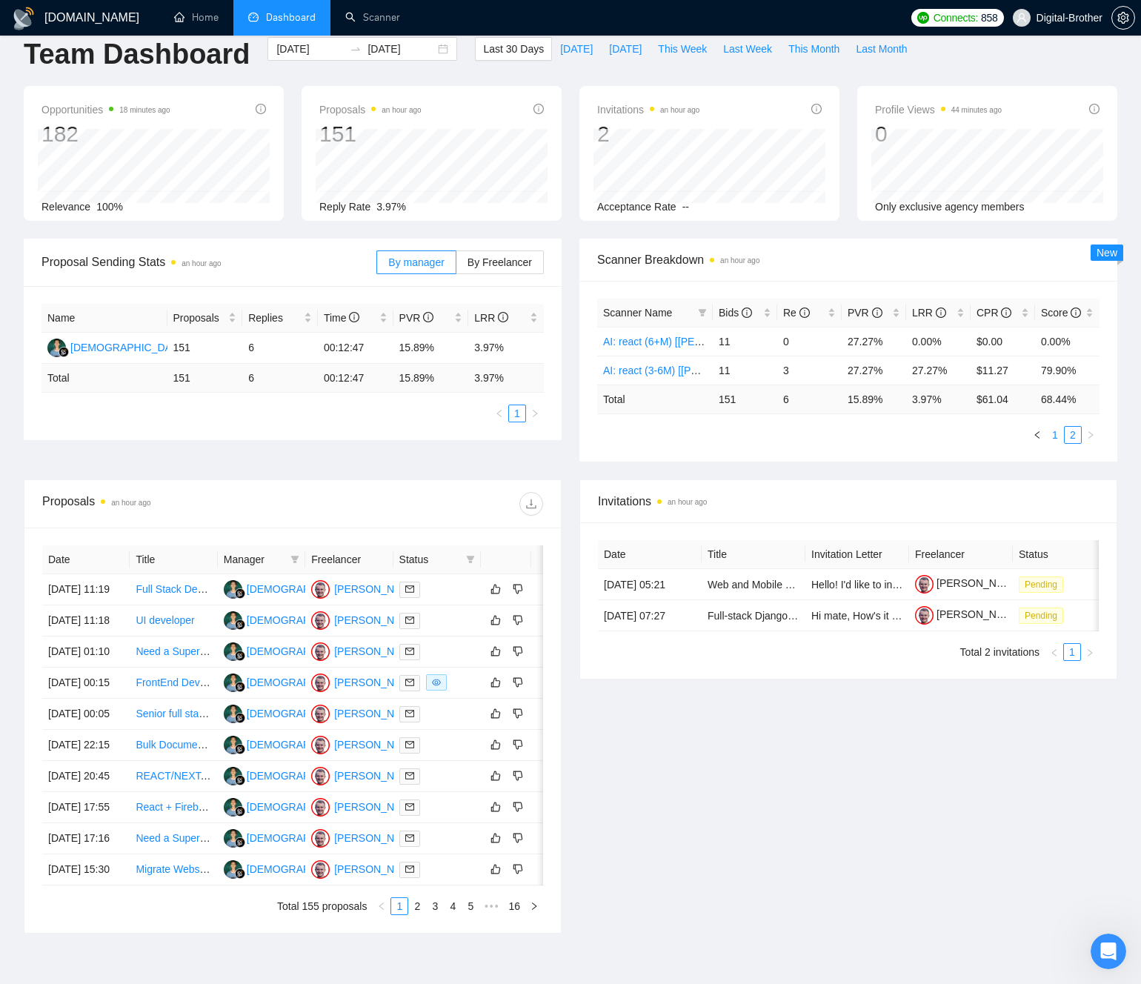
click at [912, 435] on link "1" at bounding box center [1055, 435] width 16 height 16
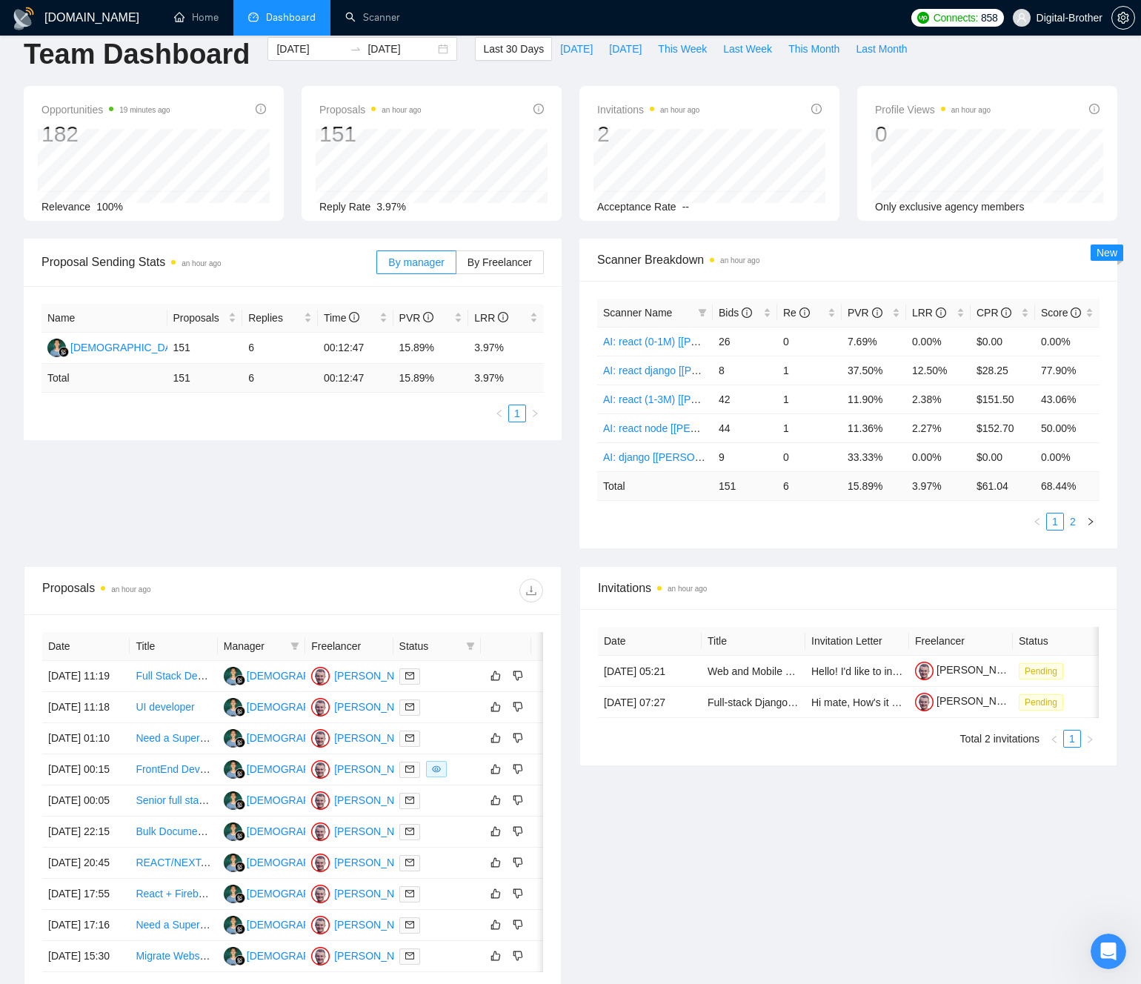
click at [912, 518] on link "2" at bounding box center [1073, 522] width 16 height 16
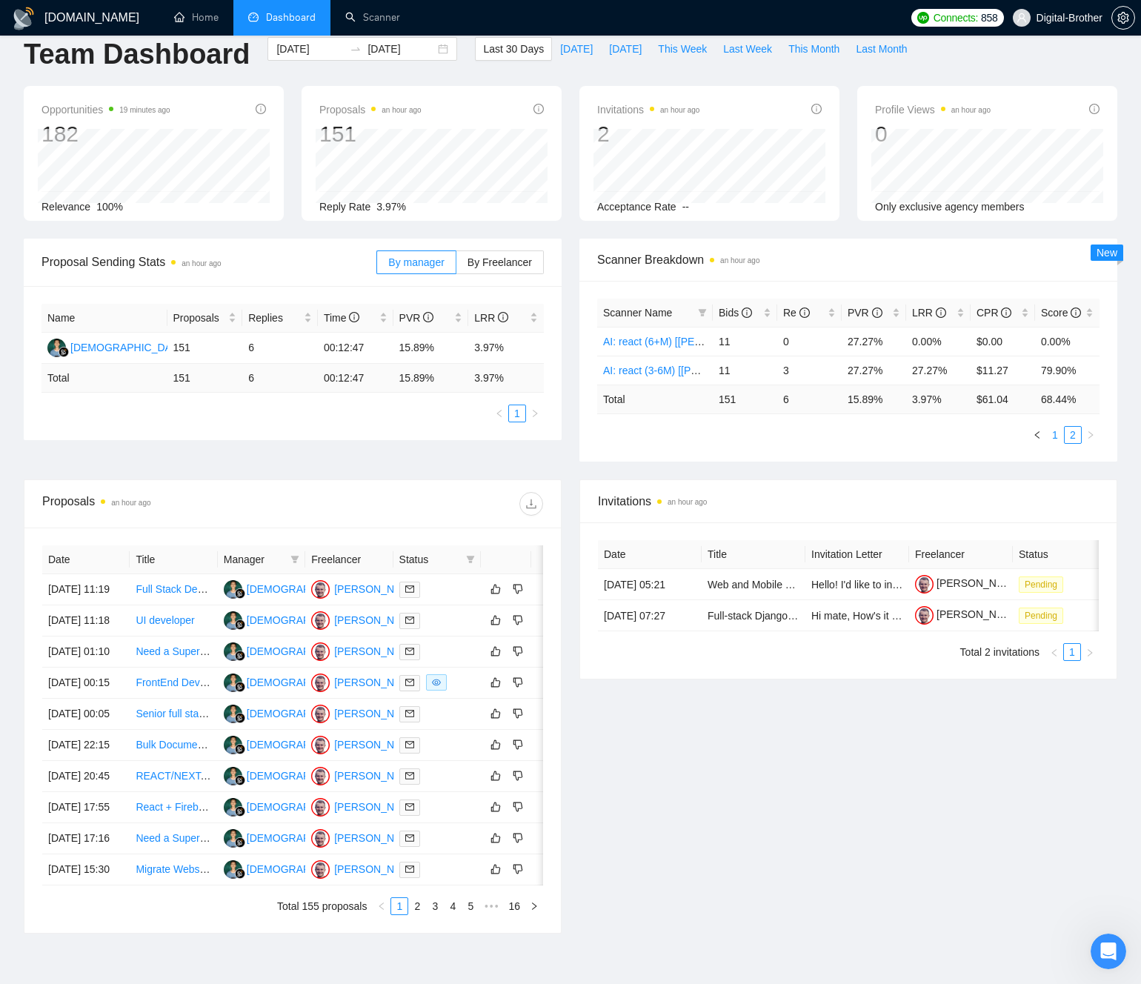
click at [912, 438] on link "1" at bounding box center [1055, 435] width 16 height 16
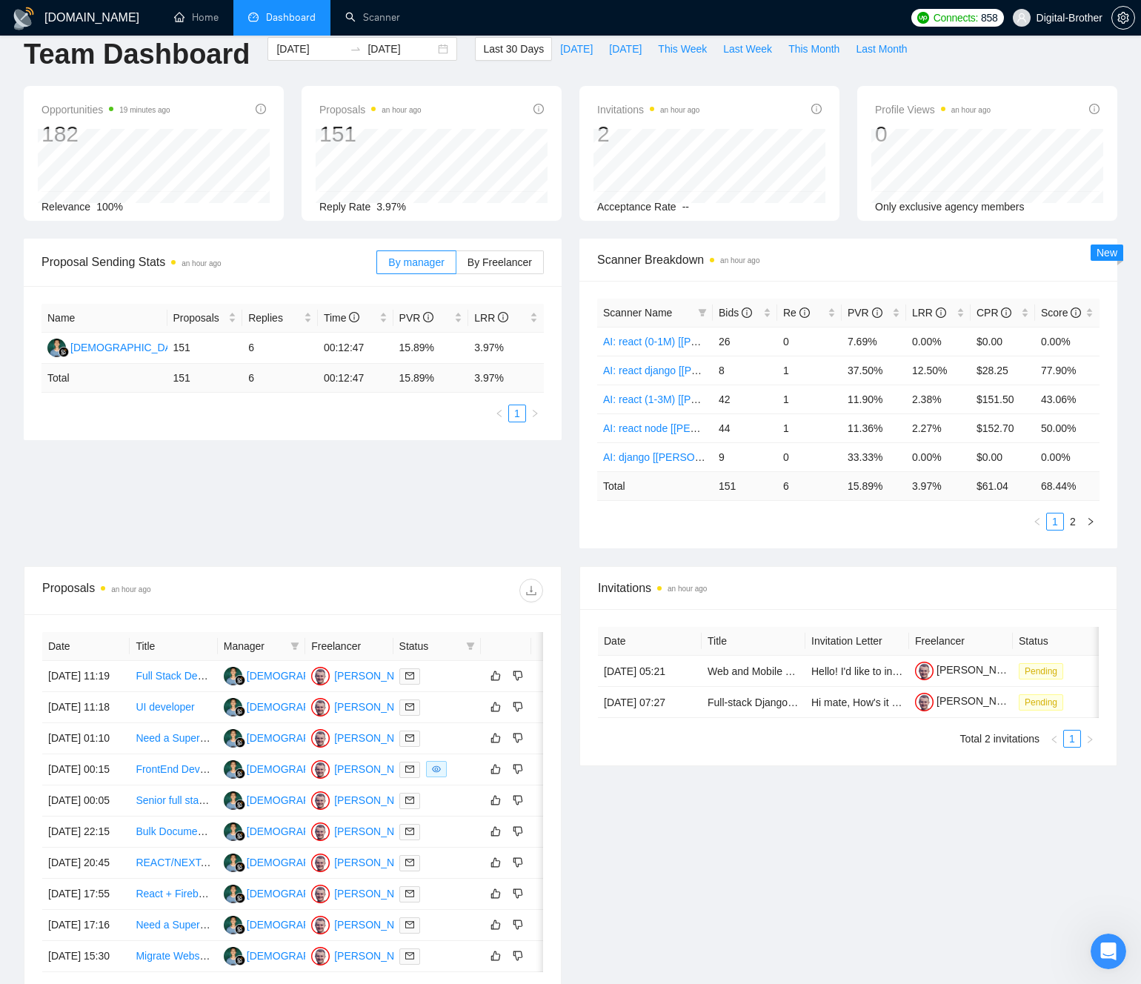
click at [322, 510] on div "Proposal Sending Stats an hour ago By manager By Freelancer Name Proposals Repl…" at bounding box center [571, 403] width 1112 height 328
click at [484, 526] on div "Proposal Sending Stats an hour ago By manager By Freelancer Name Proposals Repl…" at bounding box center [571, 403] width 1112 height 328
